Goal: Obtain resource: Download file/media

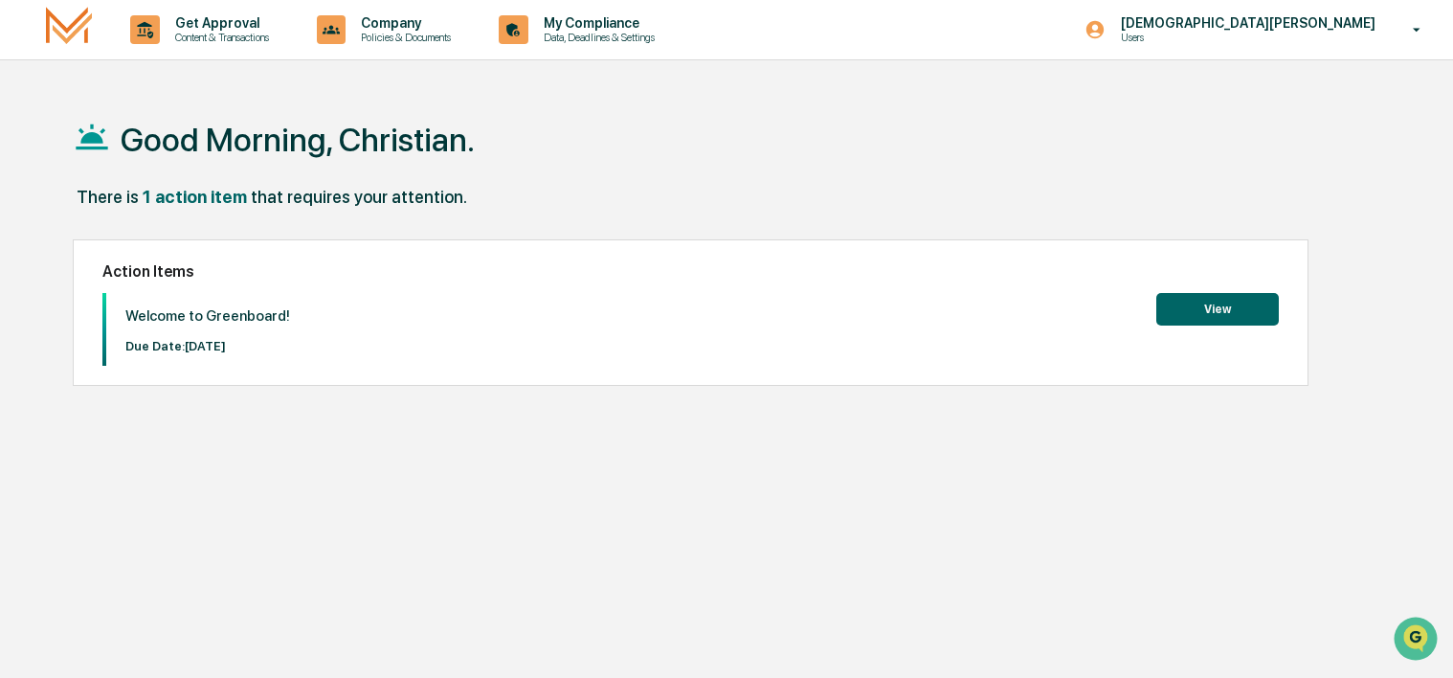
click at [1238, 315] on button "View" at bounding box center [1217, 309] width 123 height 33
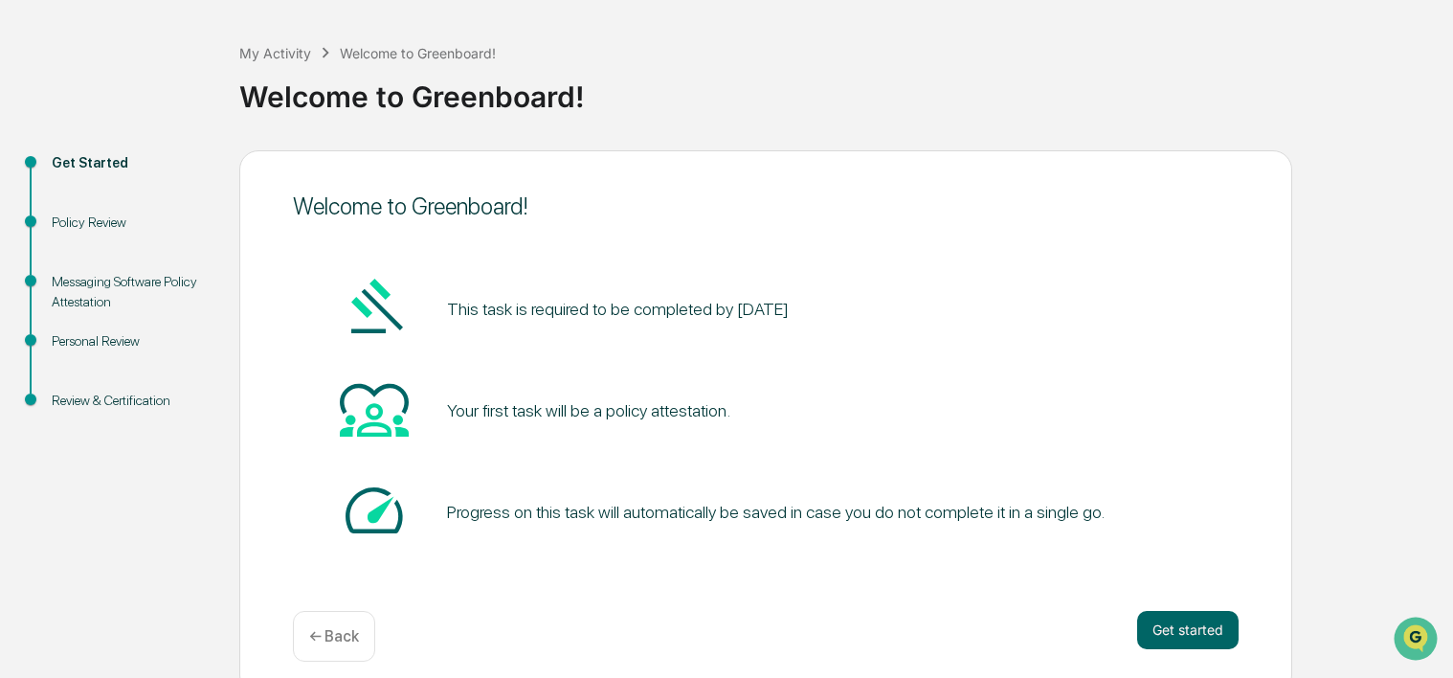
scroll to position [94, 0]
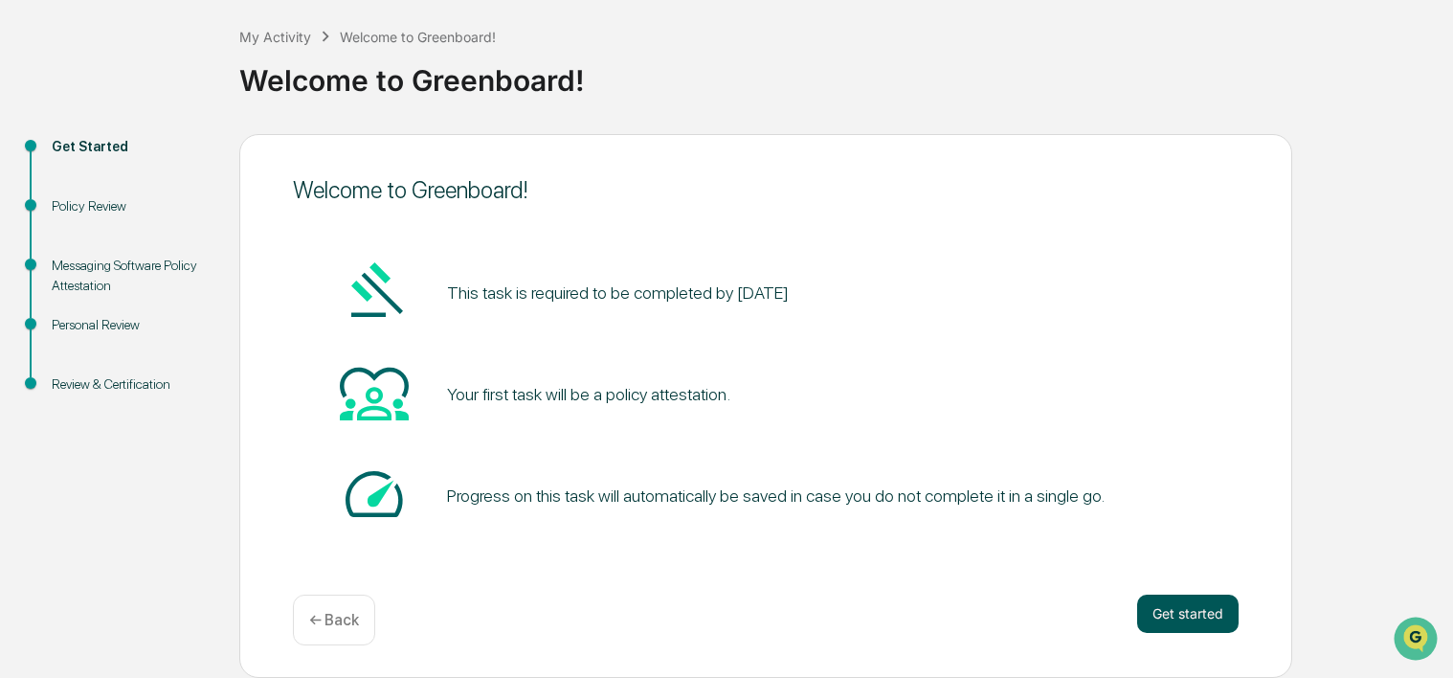
click at [1193, 621] on button "Get started" at bounding box center [1187, 613] width 101 height 38
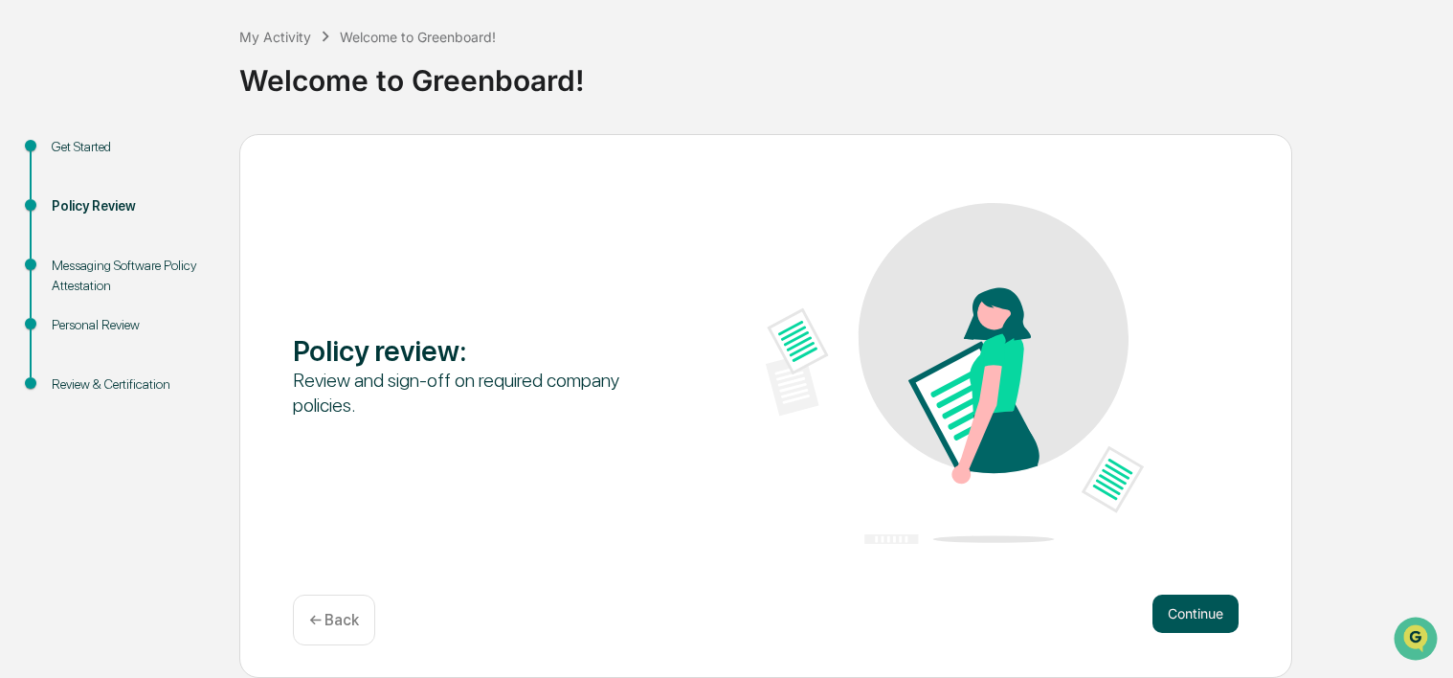
click at [1206, 614] on button "Continue" at bounding box center [1195, 613] width 86 height 38
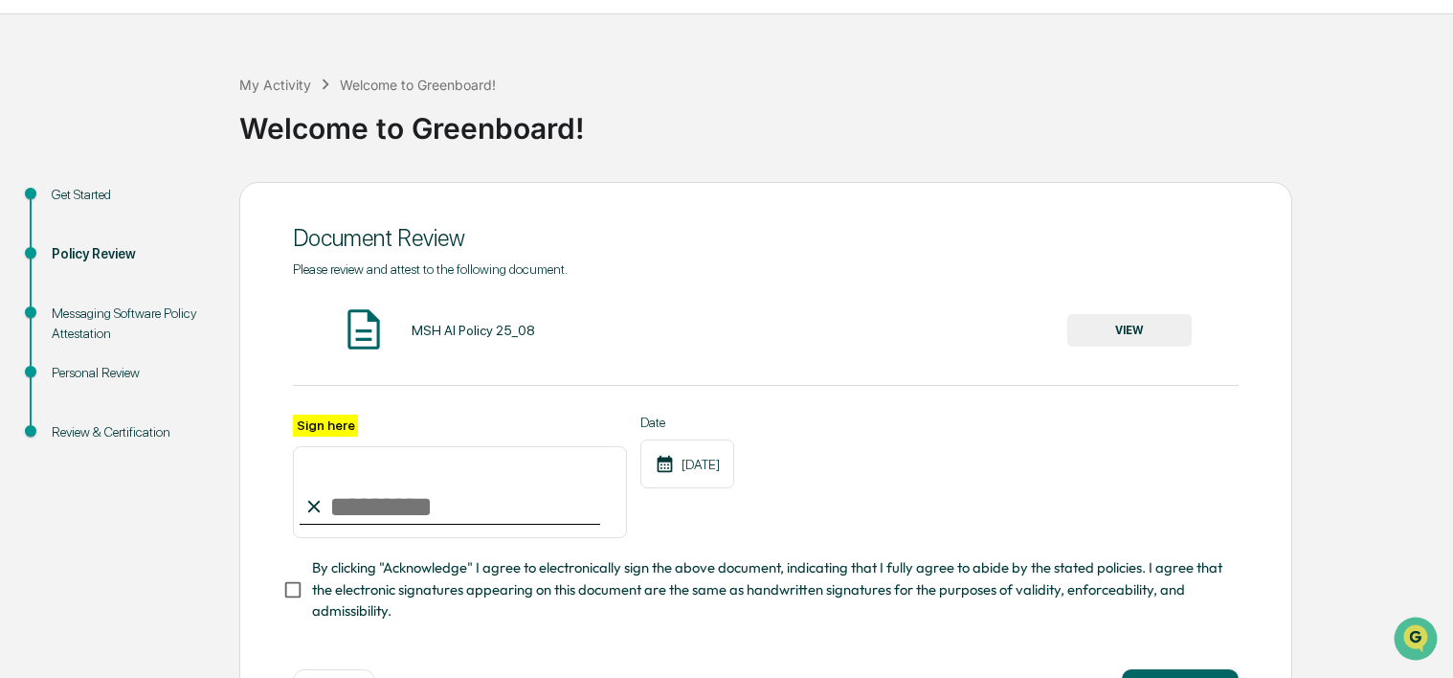
scroll to position [31, 0]
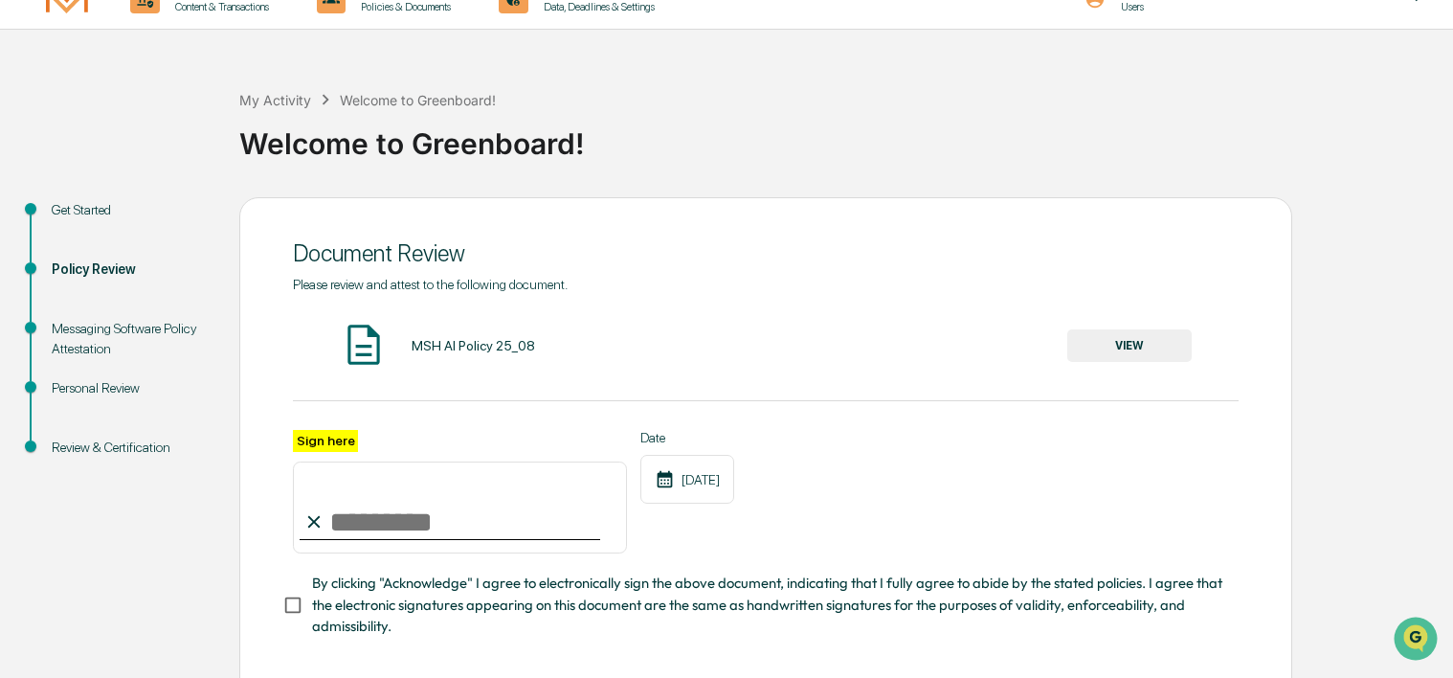
click at [1118, 345] on button "VIEW" at bounding box center [1129, 345] width 124 height 33
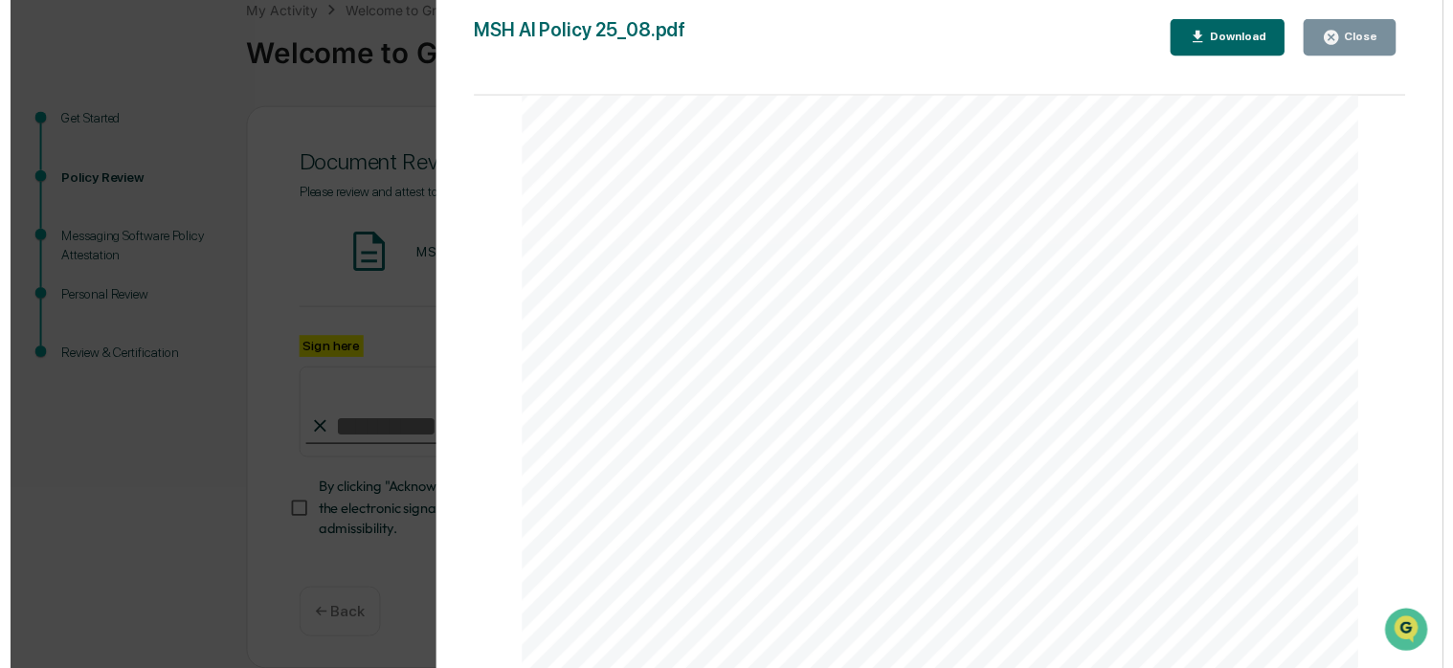
scroll to position [2596, 0]
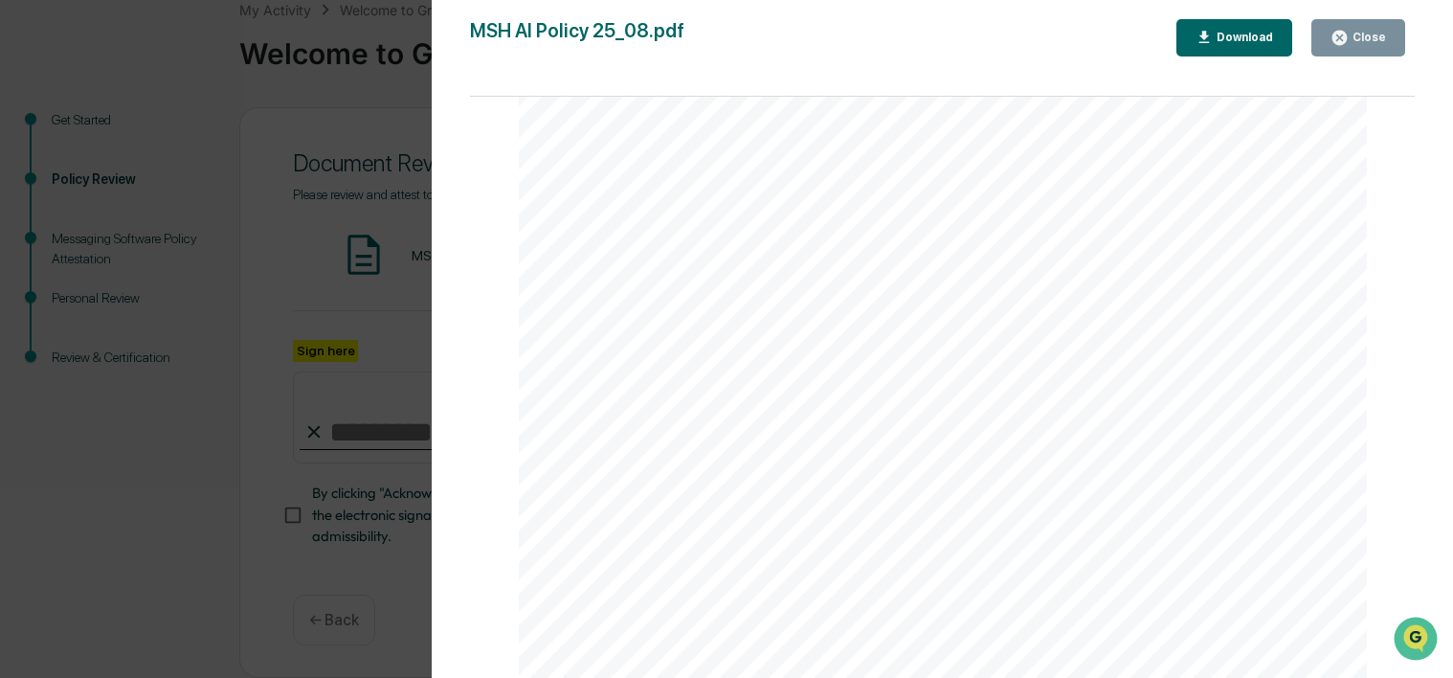
click at [1360, 46] on div "Close" at bounding box center [1358, 38] width 56 height 18
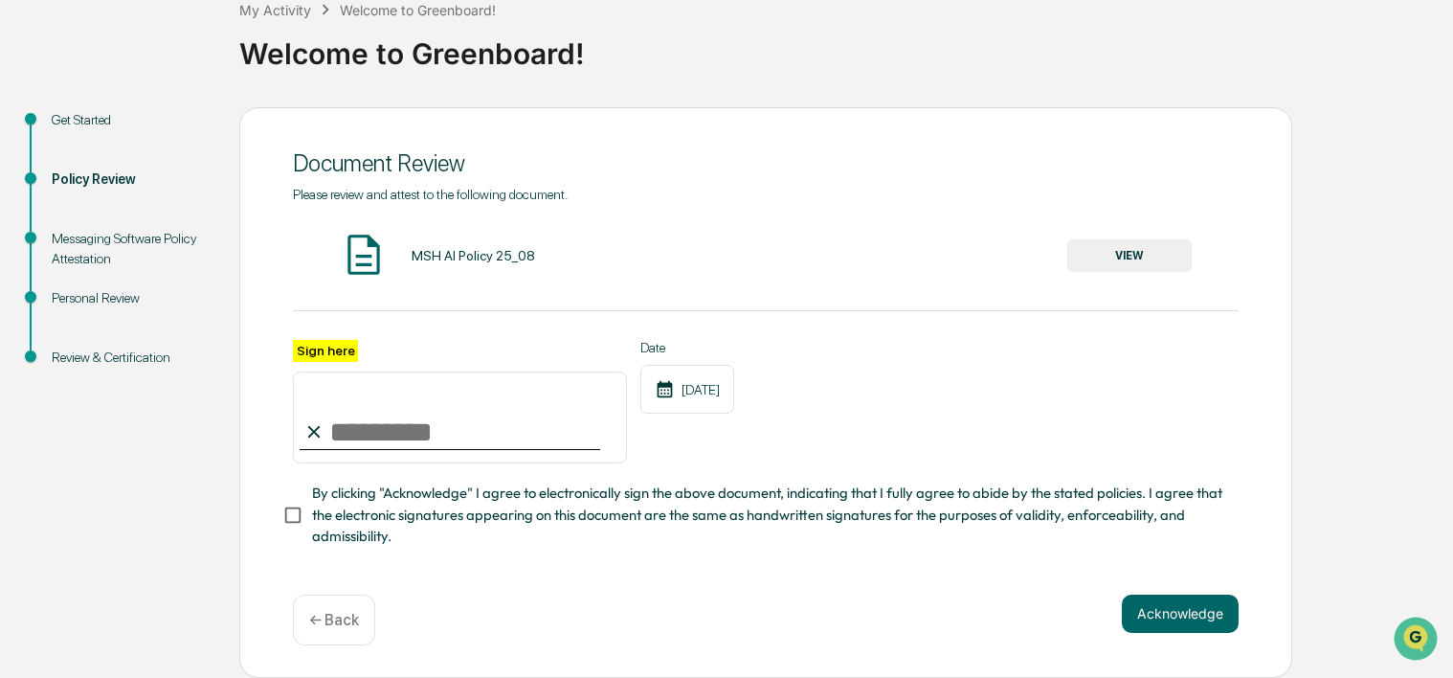
click at [369, 427] on input "Sign here" at bounding box center [460, 417] width 334 height 92
type input "**********"
click at [926, 381] on div "**********" at bounding box center [766, 402] width 946 height 124
click at [1157, 622] on button "Acknowledge" at bounding box center [1180, 613] width 117 height 38
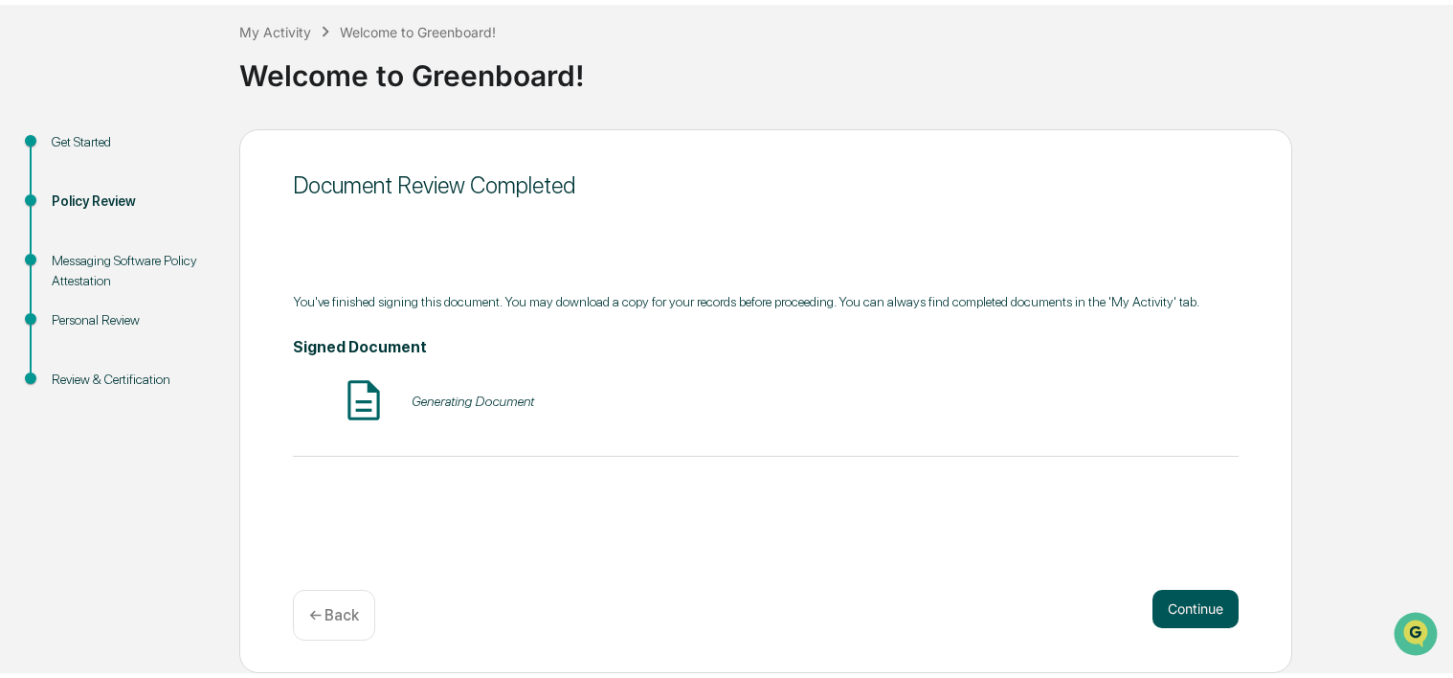
scroll to position [94, 0]
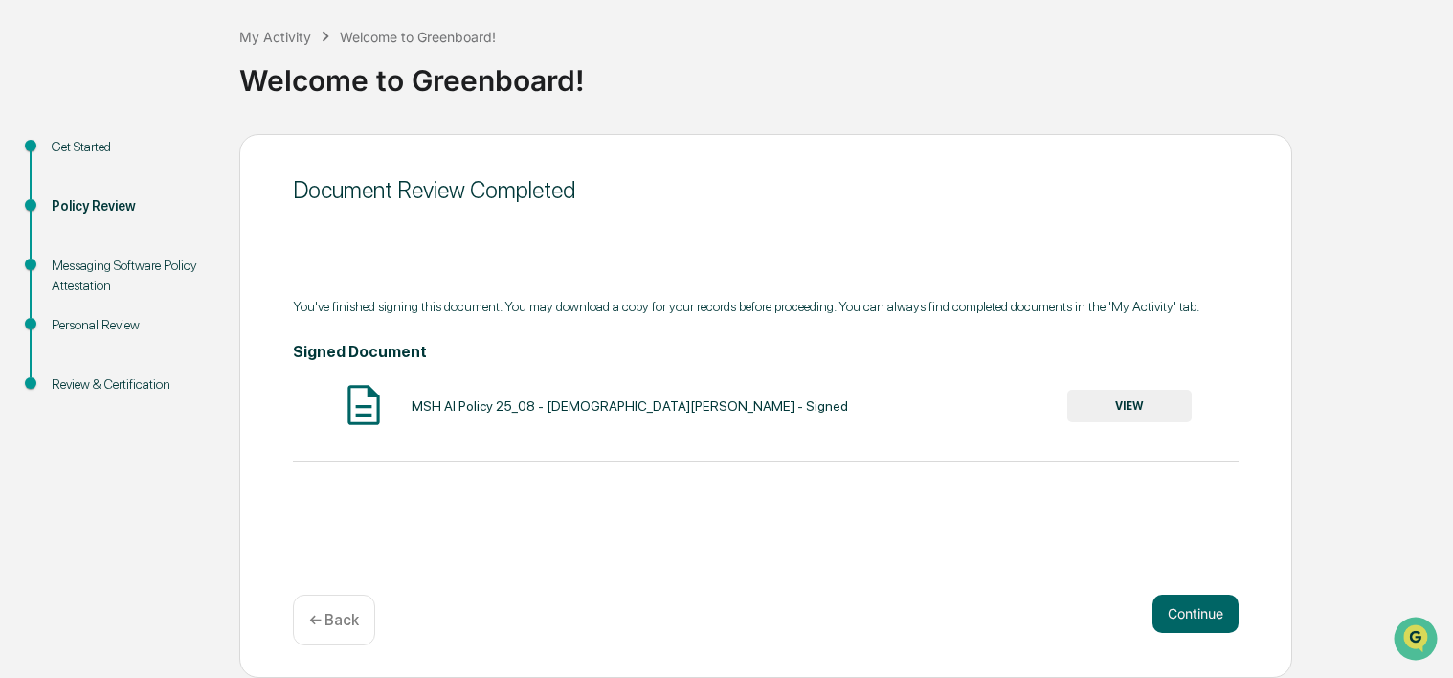
click at [1143, 402] on button "VIEW" at bounding box center [1129, 406] width 124 height 33
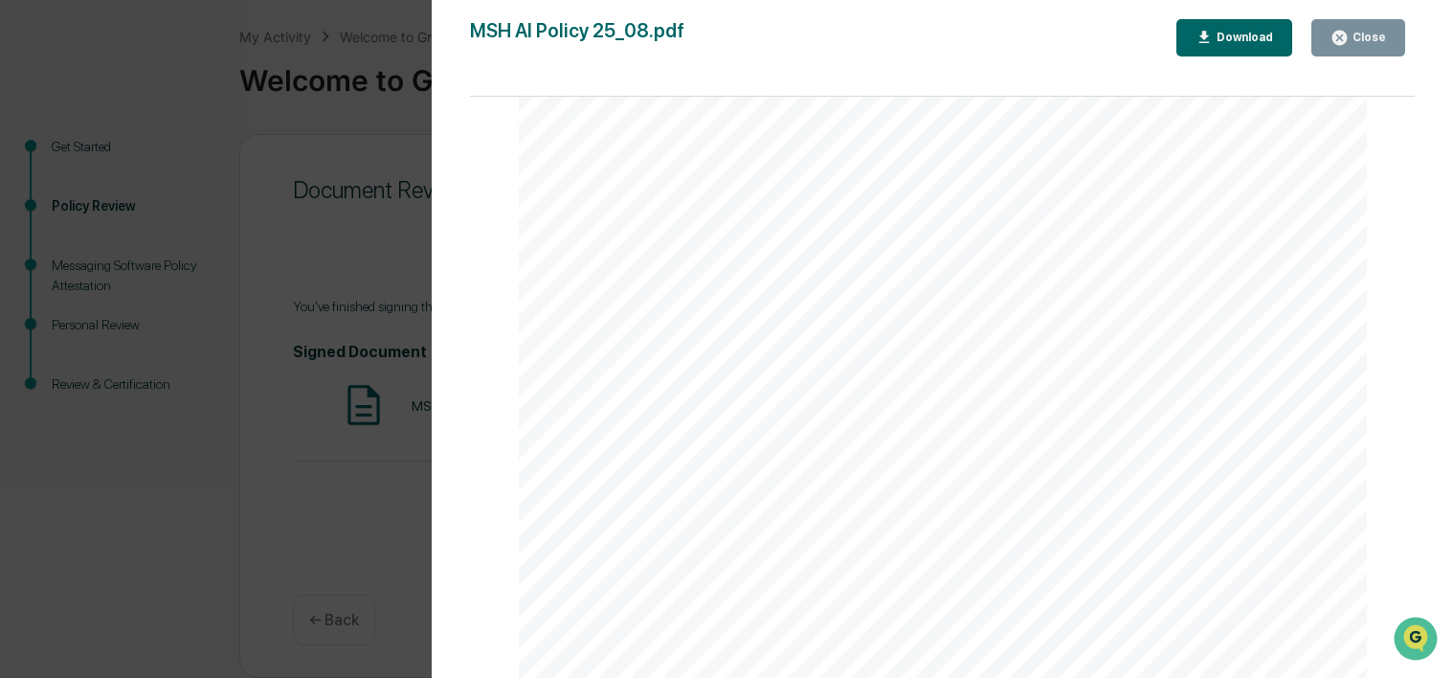
scroll to position [408, 0]
click at [1263, 48] on button "Download" at bounding box center [1234, 37] width 117 height 37
click at [1378, 197] on div "Page 1/4 AI Policy Generative Artificial Intelligence [PERSON_NAME] & Co., Memb…" at bounding box center [942, 397] width 945 height 600
click at [1381, 34] on div "Close" at bounding box center [1367, 37] width 37 height 13
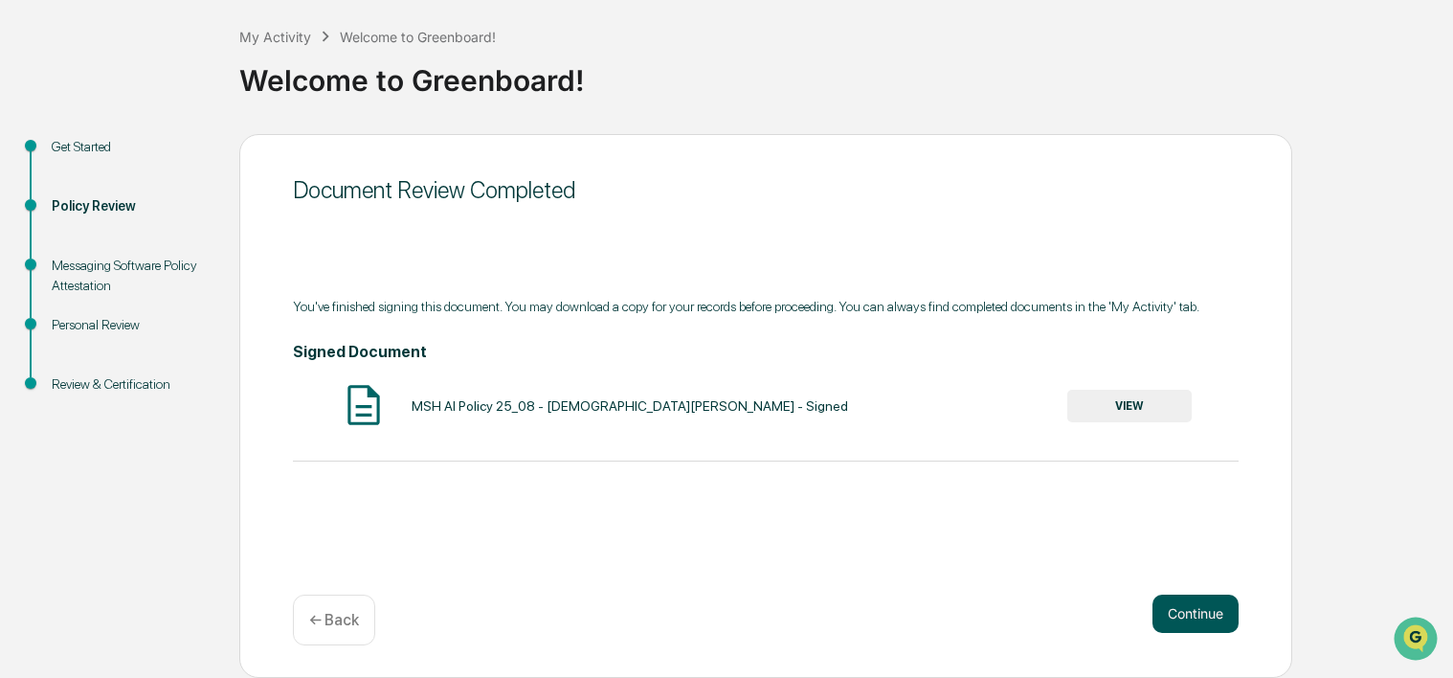
click at [1172, 614] on button "Continue" at bounding box center [1195, 613] width 86 height 38
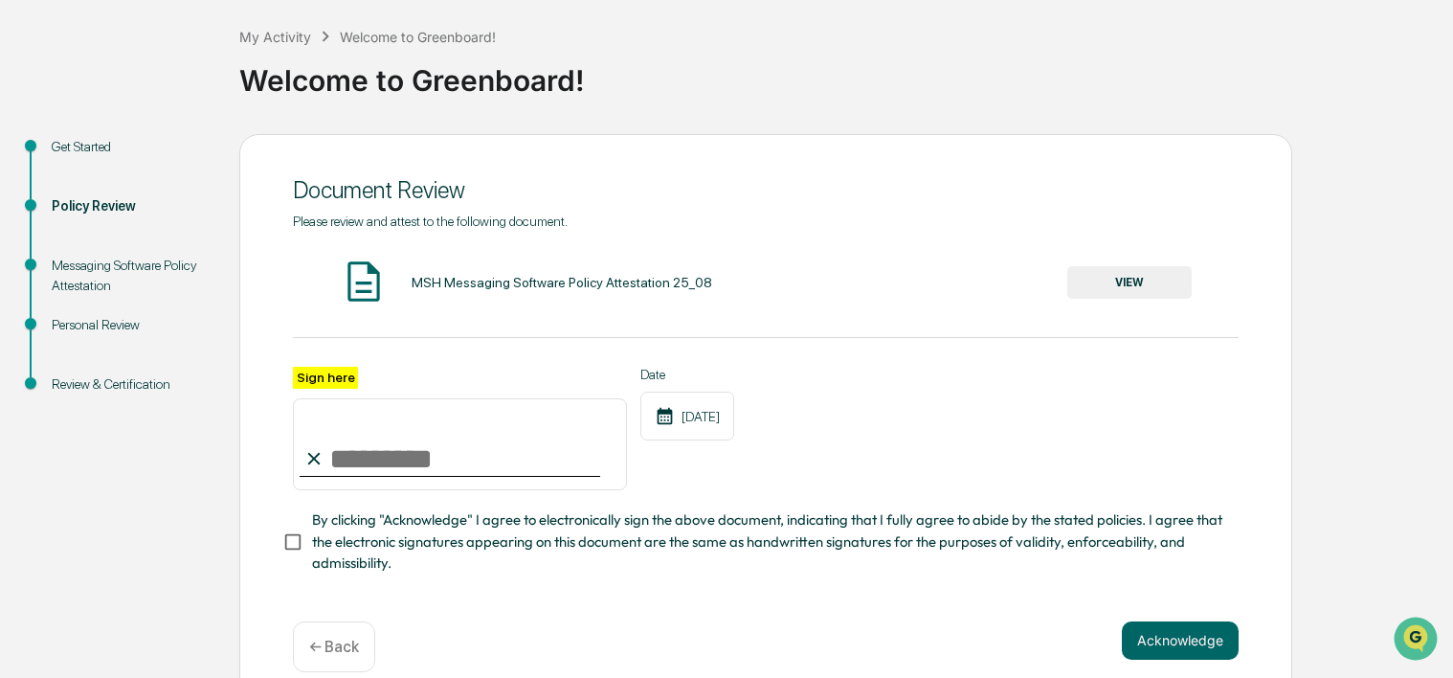
click at [1165, 283] on button "VIEW" at bounding box center [1129, 282] width 124 height 33
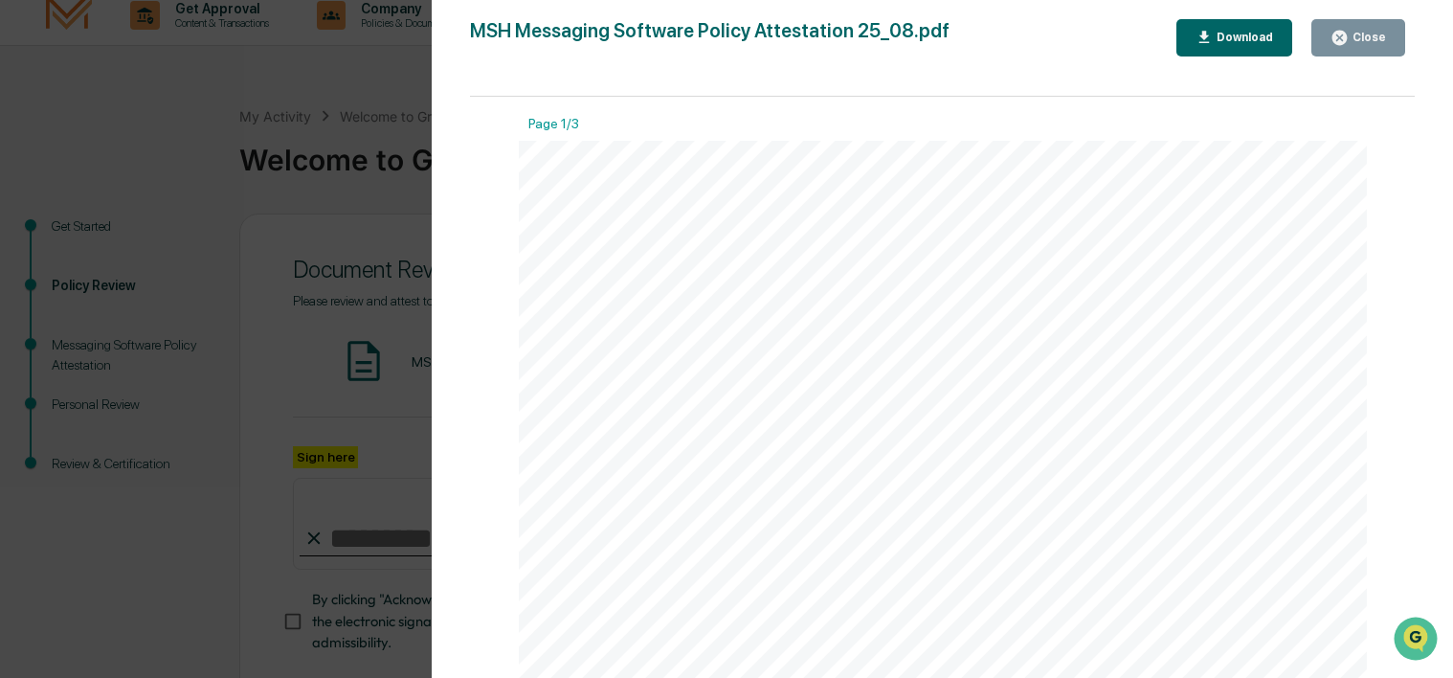
scroll to position [0, 0]
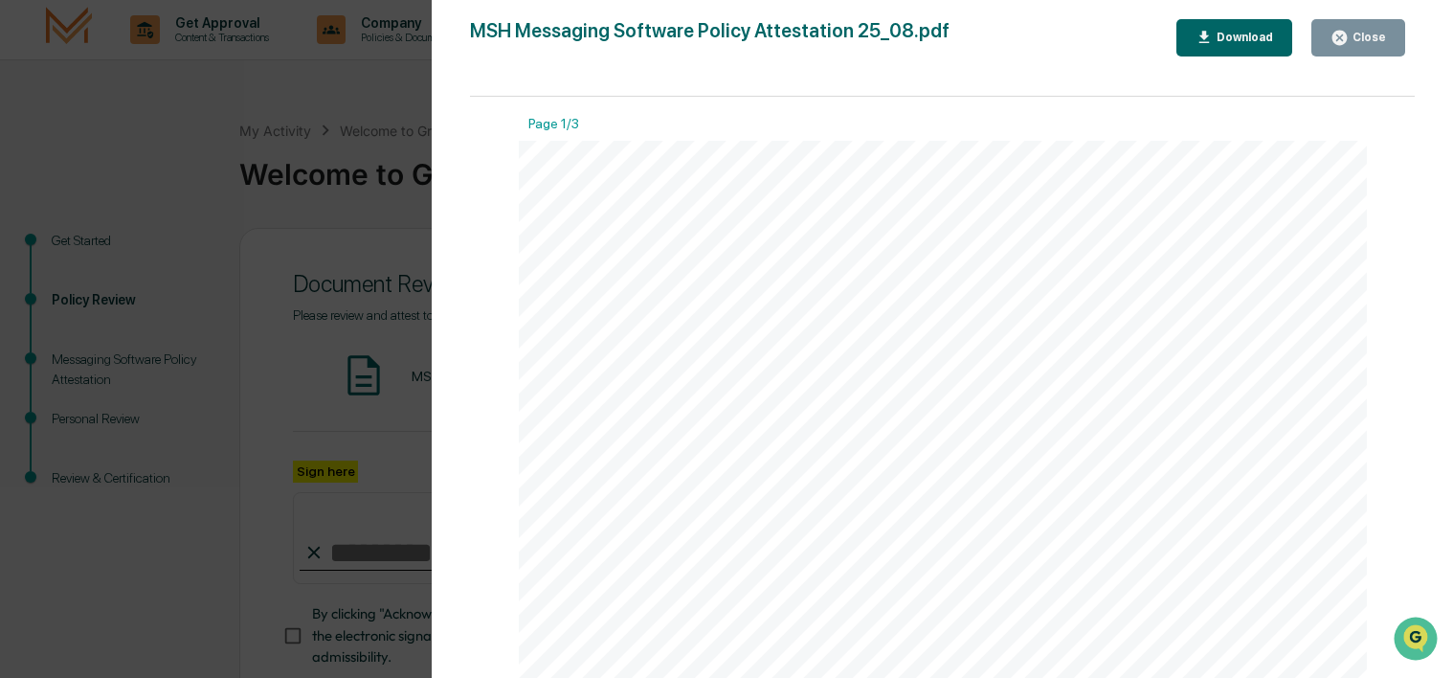
click at [1358, 51] on button "Close" at bounding box center [1358, 37] width 94 height 37
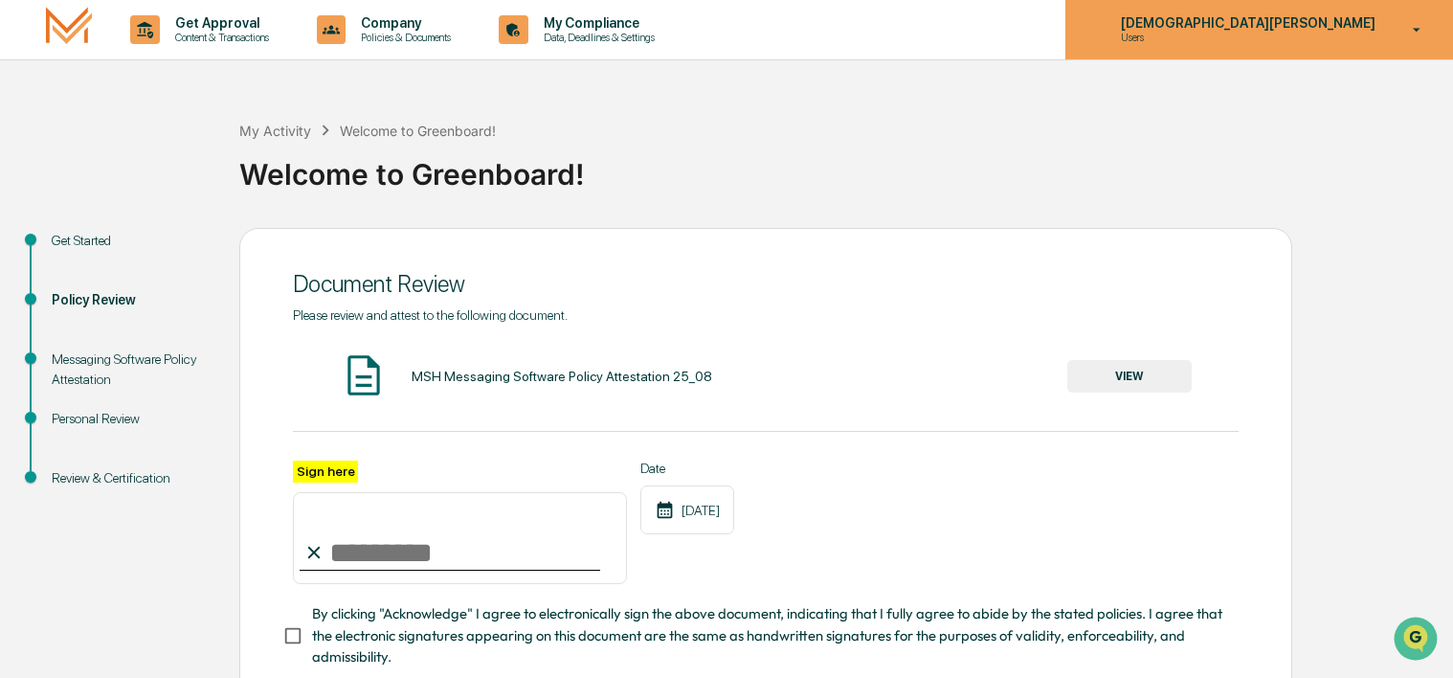
click at [1424, 39] on div "[DEMOGRAPHIC_DATA][PERSON_NAME] Users" at bounding box center [1259, 29] width 388 height 59
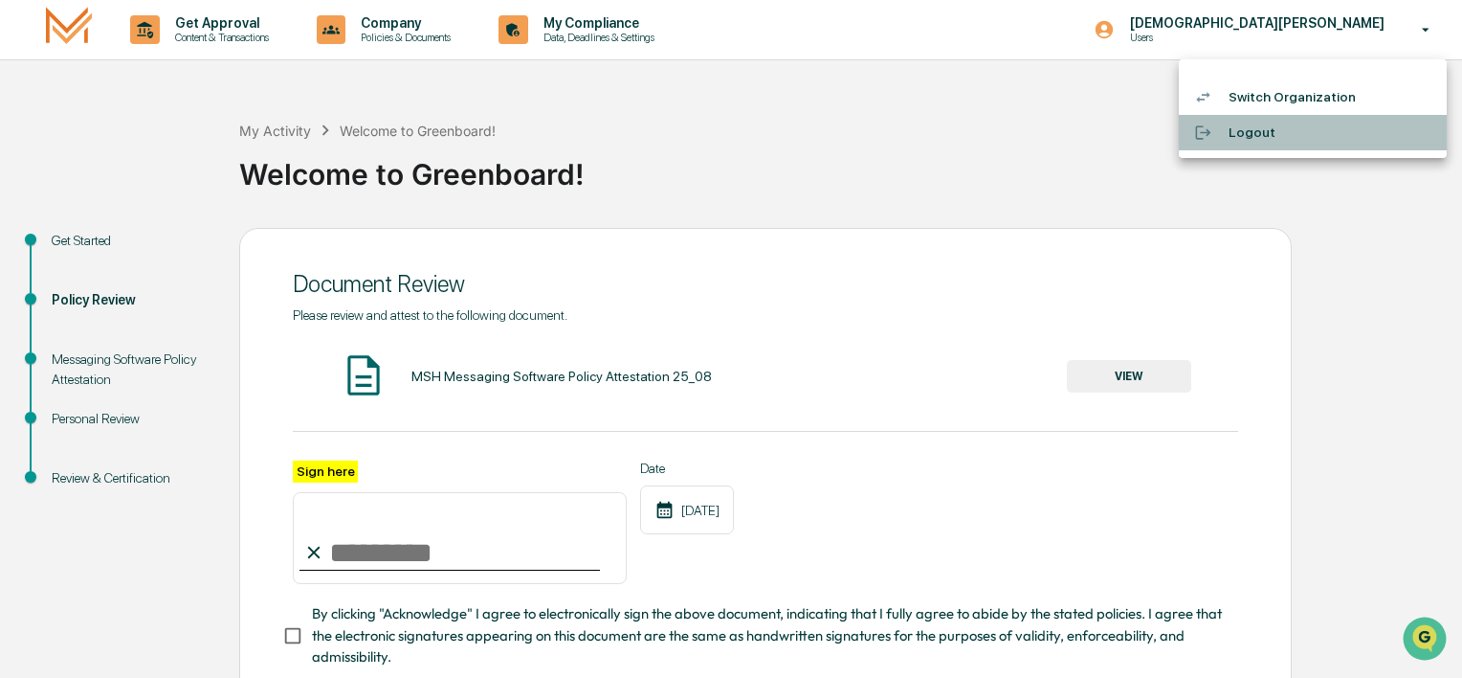
click at [1253, 133] on li "Logout" at bounding box center [1313, 132] width 268 height 35
